Goal: Task Accomplishment & Management: Complete application form

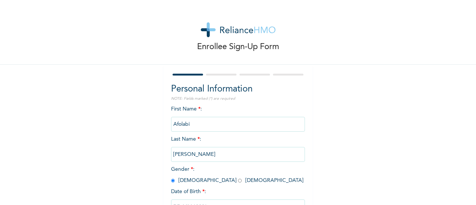
scroll to position [56, 0]
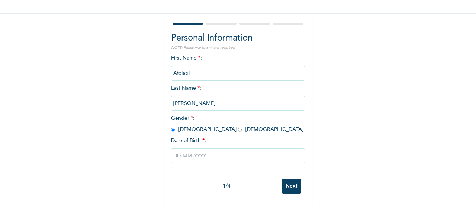
click at [193, 150] on input "text" at bounding box center [238, 155] width 134 height 15
select select "8"
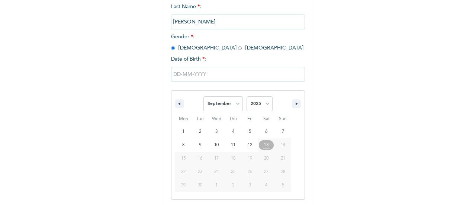
scroll to position [133, 0]
click at [250, 108] on select "2025 2024 2023 2022 2021 2020 2019 2018 2017 2016 2015 2014 2013 2012 2011 2010…" at bounding box center [259, 102] width 26 height 15
select select "1999"
click at [246, 96] on select "2025 2024 2023 2022 2021 2020 2019 2018 2017 2016 2015 2014 2013 2012 2011 2010…" at bounding box center [259, 102] width 26 height 15
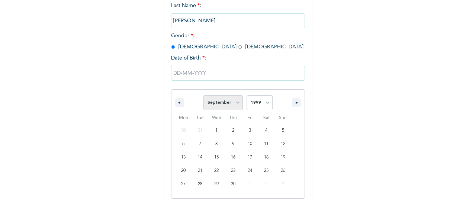
click at [219, 101] on select "January February March April May June July August September October November De…" at bounding box center [222, 102] width 39 height 15
select select "6"
click at [203, 96] on select "January February March April May June July August September October November De…" at bounding box center [222, 102] width 39 height 15
type input "[DATE]"
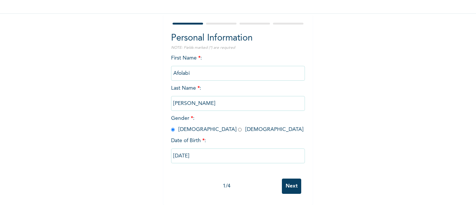
click at [283, 178] on input "Next" at bounding box center [291, 185] width 19 height 15
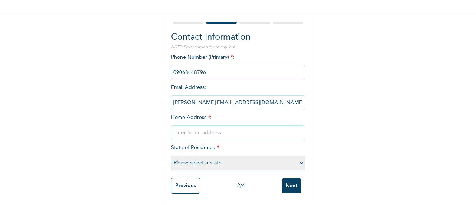
click at [188, 126] on input "text" at bounding box center [238, 132] width 134 height 15
click at [232, 127] on input "[STREET_ADDRESS]" at bounding box center [238, 132] width 134 height 15
type input "[STREET_ADDRESS], destiny homes estate abijo"
click at [204, 157] on select "Please select a State [PERSON_NAME] (FCT) [PERSON_NAME] Ibom [GEOGRAPHIC_DATA] …" at bounding box center [238, 162] width 134 height 15
select select "25"
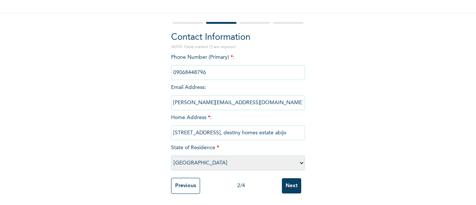
click at [171, 155] on select "Please select a State [PERSON_NAME] (FCT) [PERSON_NAME] Ibom [GEOGRAPHIC_DATA] …" at bounding box center [238, 162] width 134 height 15
click at [284, 182] on input "Next" at bounding box center [291, 185] width 19 height 15
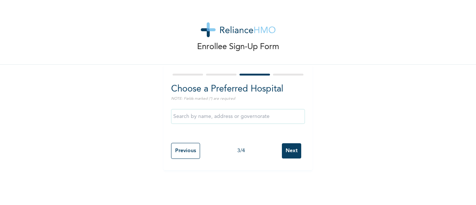
click at [215, 117] on input "text" at bounding box center [238, 116] width 134 height 15
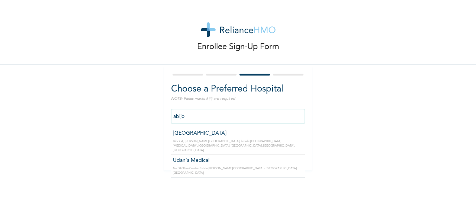
type input "[GEOGRAPHIC_DATA]"
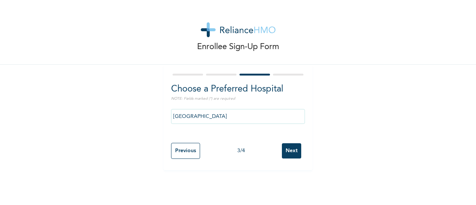
click at [289, 151] on input "Next" at bounding box center [291, 150] width 19 height 15
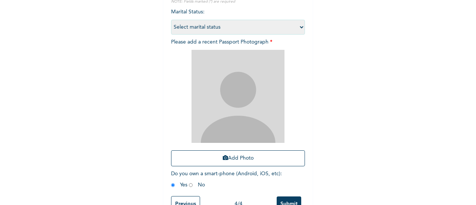
scroll to position [98, 0]
click at [207, 20] on select "Select marital status [DEMOGRAPHIC_DATA] Married [DEMOGRAPHIC_DATA] Widow/[DEMO…" at bounding box center [238, 26] width 134 height 15
click at [208, 24] on select "Select marital status [DEMOGRAPHIC_DATA] Married [DEMOGRAPHIC_DATA] Widow/[DEMO…" at bounding box center [238, 26] width 134 height 15
select select "1"
click at [171, 19] on select "Select marital status [DEMOGRAPHIC_DATA] Married [DEMOGRAPHIC_DATA] Widow/[DEMO…" at bounding box center [238, 26] width 134 height 15
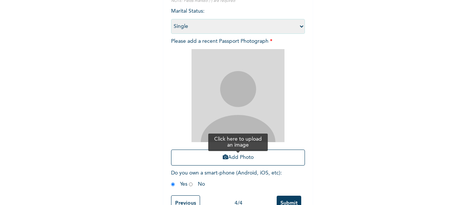
click at [226, 156] on button "Add Photo" at bounding box center [238, 157] width 134 height 16
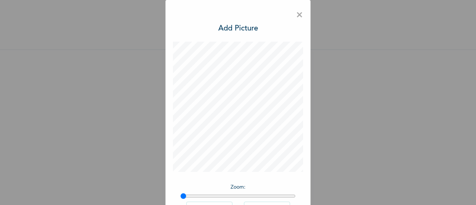
scroll to position [54, 0]
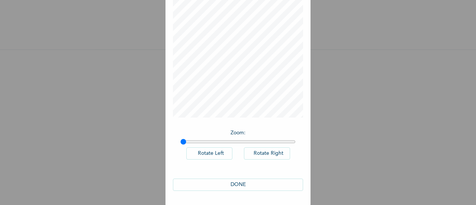
click at [242, 183] on button "DONE" at bounding box center [238, 184] width 130 height 12
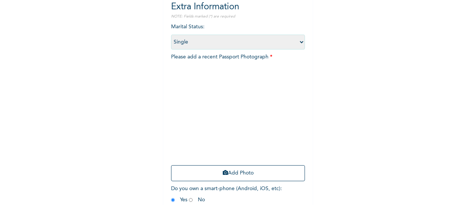
scroll to position [121, 0]
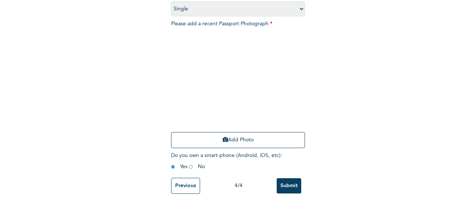
click at [288, 178] on input "Submit" at bounding box center [288, 185] width 25 height 15
